Goal: Use online tool/utility: Utilize a website feature to perform a specific function

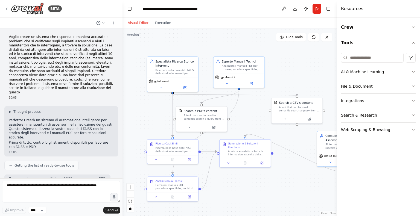
scroll to position [1143, 0]
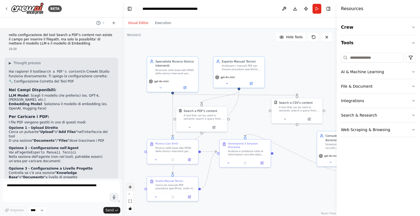
click at [130, 186] on icon "zoom in" at bounding box center [130, 187] width 3 height 3
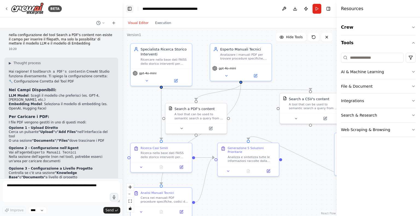
click at [131, 10] on button "Toggle Left Sidebar" at bounding box center [130, 9] width 8 height 8
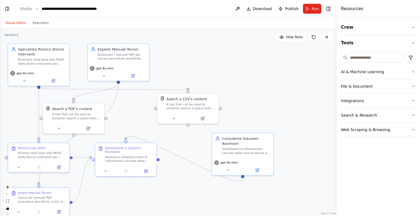
click at [329, 7] on button "Toggle Right Sidebar" at bounding box center [329, 9] width 8 height 8
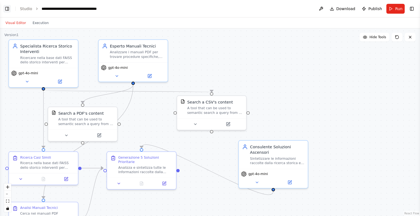
click at [7, 11] on button "Toggle Left Sidebar" at bounding box center [7, 9] width 8 height 8
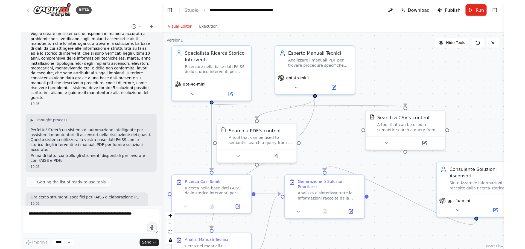
scroll to position [0, 0]
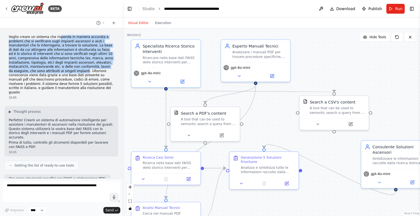
drag, startPoint x: 54, startPoint y: 34, endPoint x: 106, endPoint y: 66, distance: 61.1
click at [106, 66] on div "Voglio creare un sistema che risponda in maniera accurata a problemi che si ver…" at bounding box center [61, 67] width 114 height 69
click at [186, 59] on div "Ricercare nella base dati FAISS dello storico interventi per trovare casi simil…" at bounding box center [170, 58] width 54 height 9
click at [185, 80] on button at bounding box center [183, 80] width 32 height 7
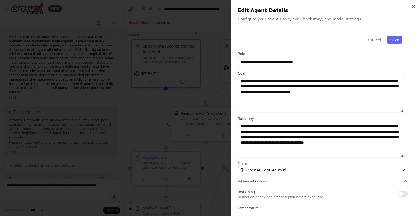
click at [414, 10] on div "**********" at bounding box center [325, 108] width 189 height 216
click at [414, 6] on icon "button" at bounding box center [414, 6] width 2 height 2
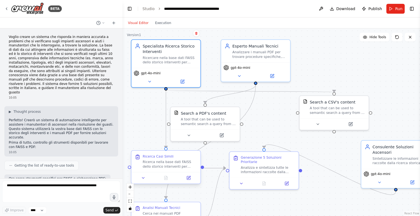
click at [161, 165] on div "Ricerca nella base dati FAISS dello storico interventi per identificare casi si…" at bounding box center [170, 164] width 54 height 9
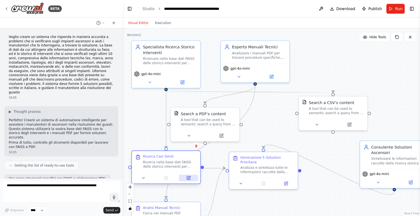
click at [190, 178] on icon at bounding box center [188, 178] width 4 height 4
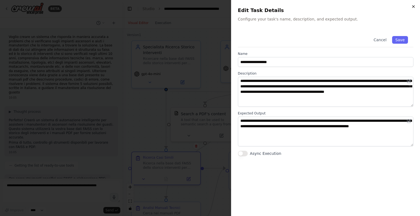
click at [413, 5] on icon "button" at bounding box center [414, 6] width 4 height 4
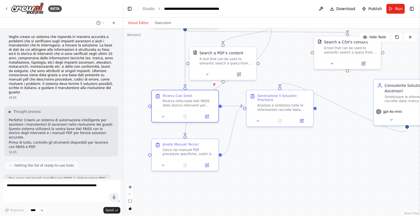
drag, startPoint x: 268, startPoint y: 203, endPoint x: 284, endPoint y: 141, distance: 63.6
click at [284, 141] on div ".deletable-edge-delete-btn { width: 20px; height: 20px; border: 0px solid #ffff…" at bounding box center [272, 122] width 298 height 188
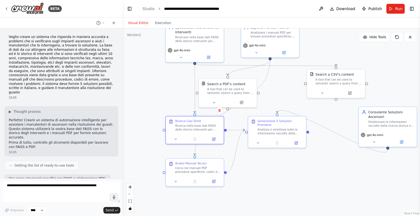
drag, startPoint x: 322, startPoint y: 157, endPoint x: 328, endPoint y: 181, distance: 24.8
click at [328, 181] on div ".deletable-edge-delete-btn { width: 20px; height: 20px; border: 0px solid #ffff…" at bounding box center [272, 122] width 298 height 188
click at [204, 170] on div "Cerca nei manuali PDF procedure specifiche, codici di errore e soluzioni tecnic…" at bounding box center [198, 170] width 46 height 8
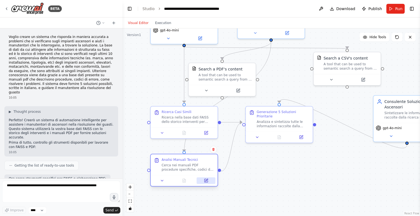
click at [204, 179] on button at bounding box center [206, 181] width 19 height 7
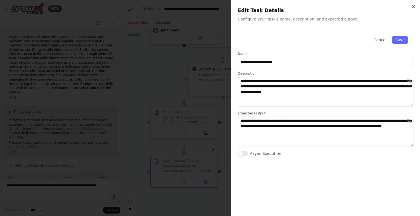
click at [155, 79] on div at bounding box center [210, 108] width 420 height 216
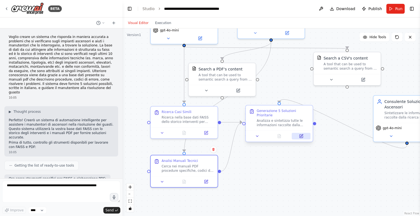
click at [304, 133] on button at bounding box center [301, 136] width 19 height 7
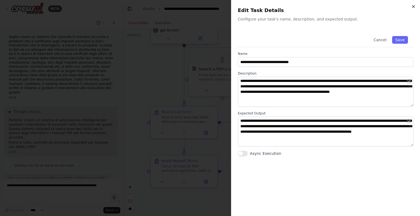
click at [415, 5] on icon "button" at bounding box center [414, 6] width 4 height 4
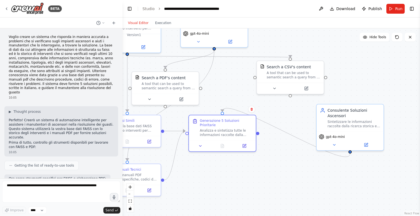
drag, startPoint x: 347, startPoint y: 146, endPoint x: 290, endPoint y: 155, distance: 57.6
click at [290, 155] on div ".deletable-edge-delete-btn { width: 20px; height: 20px; border: 0px solid #ffff…" at bounding box center [272, 122] width 298 height 188
click at [355, 116] on div "Consulente Soluzioni Ascensori" at bounding box center [354, 112] width 53 height 11
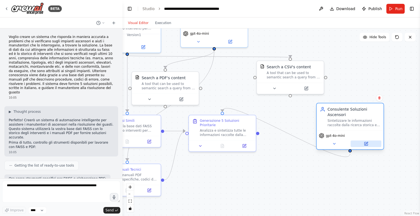
click at [366, 145] on icon at bounding box center [365, 144] width 3 height 3
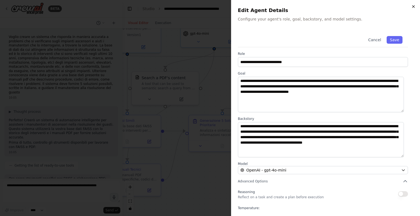
click at [413, 7] on icon "button" at bounding box center [414, 6] width 4 height 4
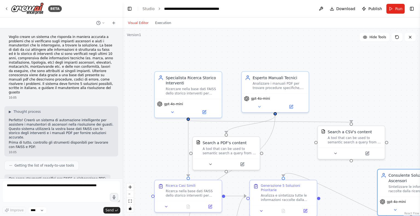
drag, startPoint x: 234, startPoint y: 66, endPoint x: 296, endPoint y: 131, distance: 88.8
click at [296, 131] on div ".deletable-edge-delete-btn { width: 20px; height: 20px; border: 0px solid #ffff…" at bounding box center [272, 122] width 298 height 188
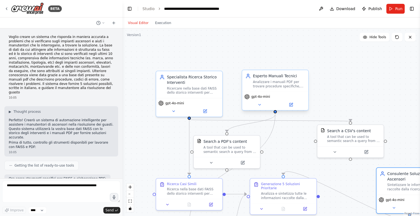
click at [278, 83] on div "Analizzare i manuali PDF per trovare procedure specifiche, codici di errore e s…" at bounding box center [279, 84] width 52 height 8
click at [292, 105] on icon at bounding box center [290, 104] width 3 height 3
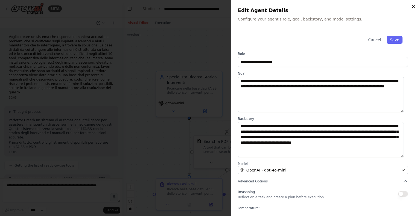
click at [412, 7] on icon "button" at bounding box center [414, 6] width 4 height 4
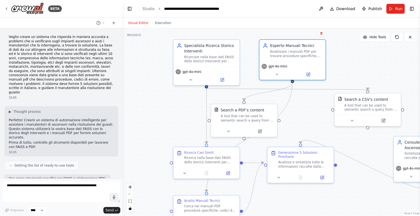
drag, startPoint x: 345, startPoint y: 95, endPoint x: 362, endPoint y: 63, distance: 36.1
click at [362, 63] on div ".deletable-edge-delete-btn { width: 20px; height: 20px; border: 0px solid #ffff…" at bounding box center [272, 122] width 298 height 188
click at [133, 10] on button "Toggle Left Sidebar" at bounding box center [130, 9] width 8 height 8
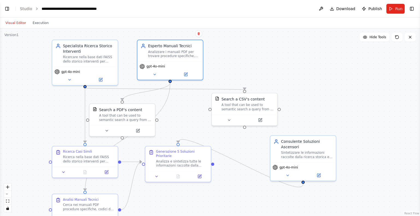
click at [276, 44] on div ".deletable-edge-delete-btn { width: 20px; height: 20px; border: 0px solid #ffff…" at bounding box center [210, 122] width 420 height 188
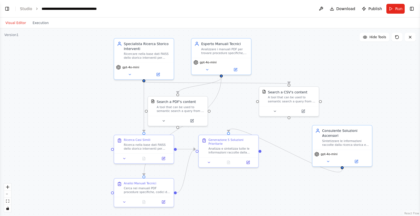
drag, startPoint x: 356, startPoint y: 94, endPoint x: 398, endPoint y: 92, distance: 41.6
click at [398, 92] on div ".deletable-edge-delete-btn { width: 20px; height: 20px; border: 0px solid #ffff…" at bounding box center [210, 122] width 420 height 188
click at [375, 88] on div ".deletable-edge-delete-btn { width: 20px; height: 20px; border: 0px solid #ffff…" at bounding box center [210, 122] width 420 height 188
click at [385, 88] on div ".deletable-edge-delete-btn { width: 20px; height: 20px; border: 0px solid #ffff…" at bounding box center [210, 122] width 420 height 188
click at [344, 181] on div ".deletable-edge-delete-btn { width: 20px; height: 20px; border: 0px solid #ffff…" at bounding box center [210, 122] width 420 height 188
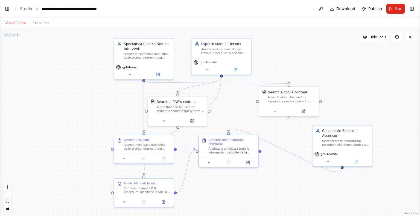
click at [366, 53] on div ".deletable-edge-delete-btn { width: 20px; height: 20px; border: 0px solid #ffff…" at bounding box center [210, 122] width 420 height 188
click at [52, 139] on div ".deletable-edge-delete-btn { width: 20px; height: 20px; border: 0px solid #ffff…" at bounding box center [210, 122] width 420 height 188
